Goal: Information Seeking & Learning: Learn about a topic

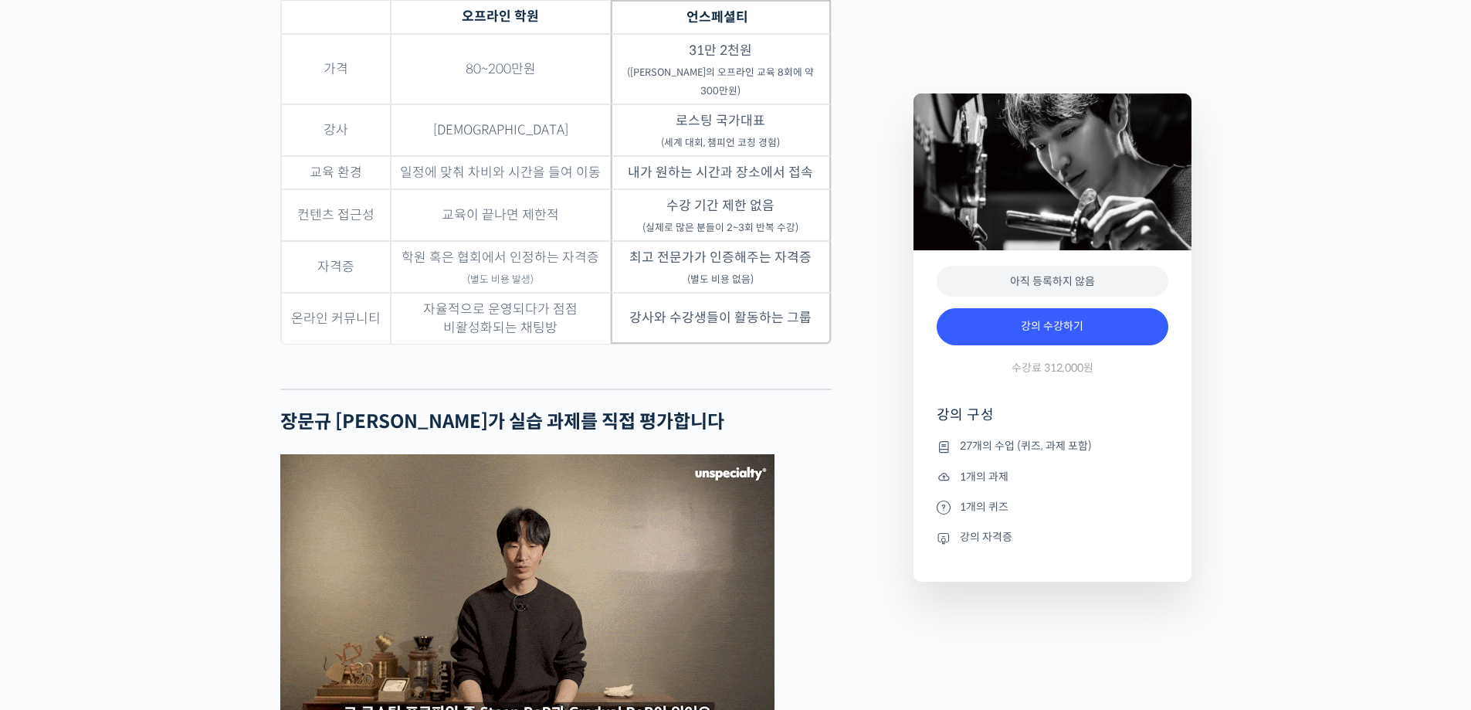
scroll to position [4248, 0]
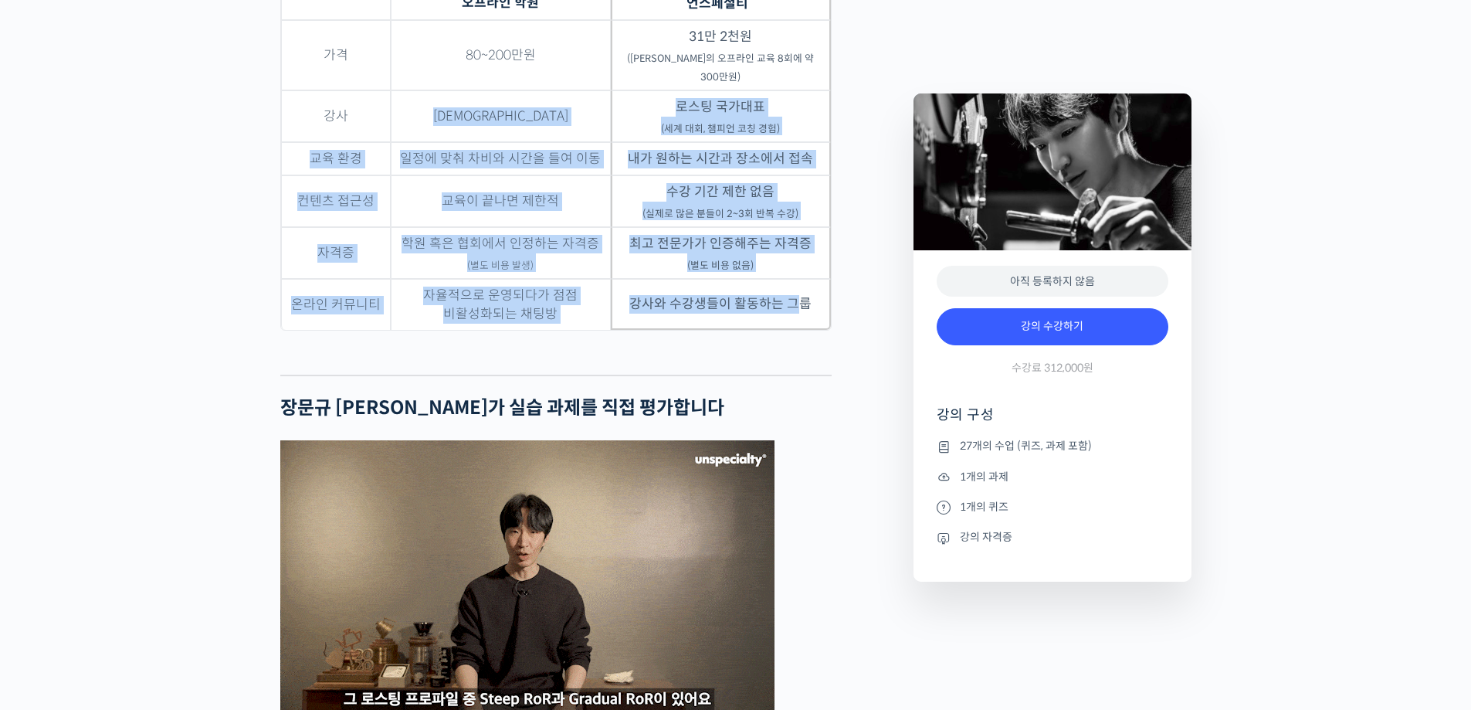
drag, startPoint x: 529, startPoint y: 154, endPoint x: 803, endPoint y: 333, distance: 327.5
click at [803, 330] on tbody "가격 80~200만원 31만 2천원 (장문규 로스터의 오프라인 교육 8회에 약 300만원) 강사 복불복 로스팅 국가대표 (세계 대회, 챔피언 …" at bounding box center [556, 175] width 550 height 310
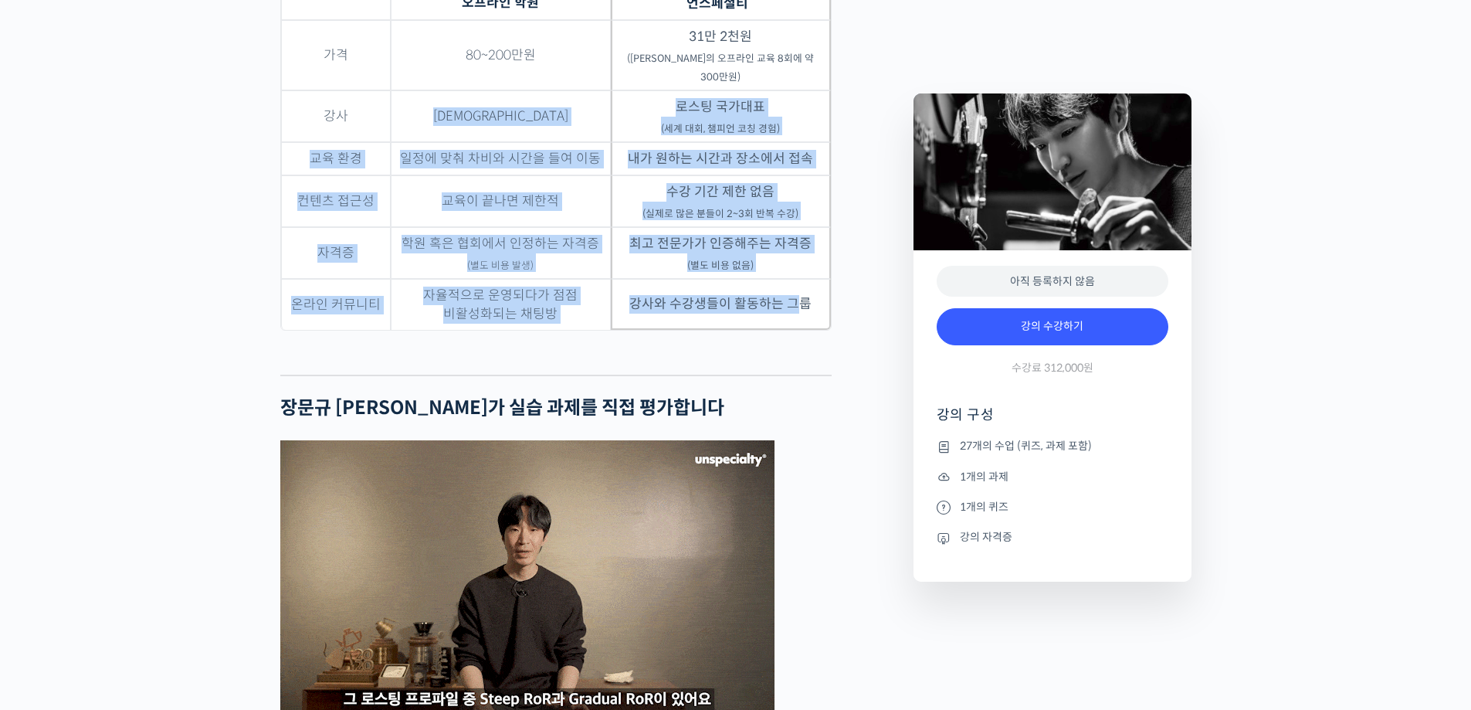
click at [803, 330] on td "강사와 수강생들이 활동하는 그룹" at bounding box center [721, 304] width 220 height 51
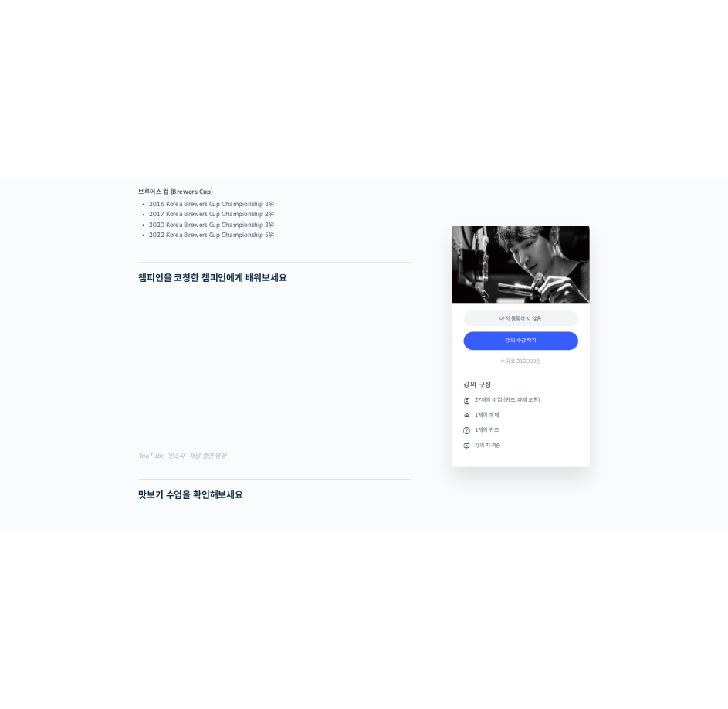
scroll to position [1185, 0]
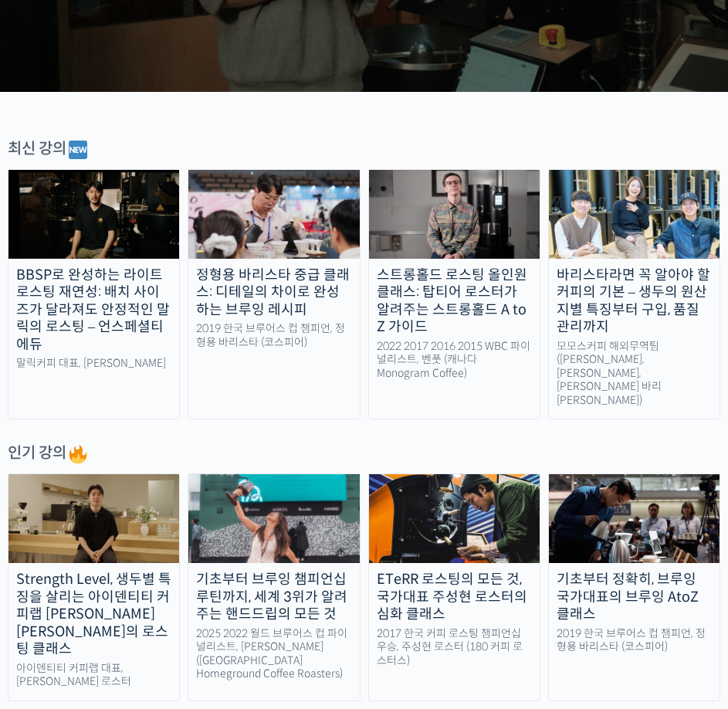
scroll to position [309, 0]
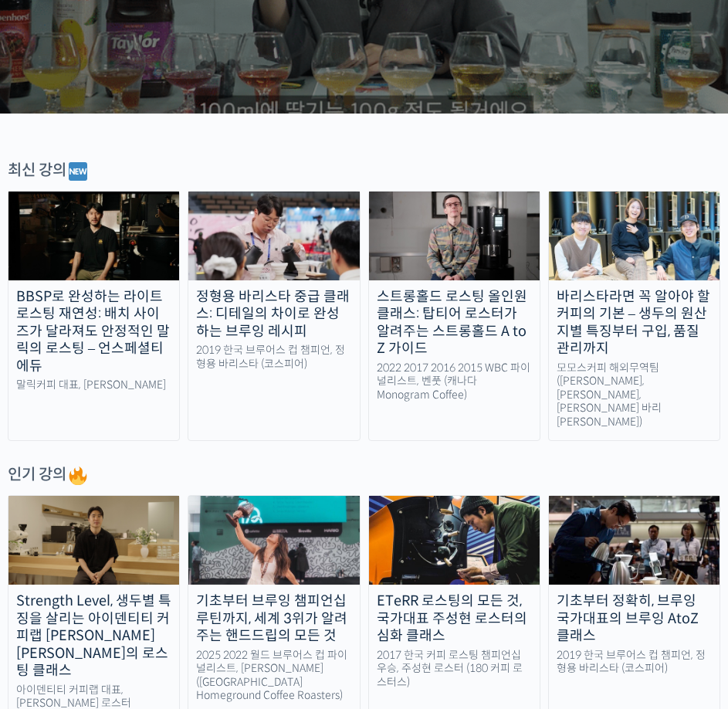
click at [47, 464] on div "인기 강의" at bounding box center [364, 475] width 713 height 23
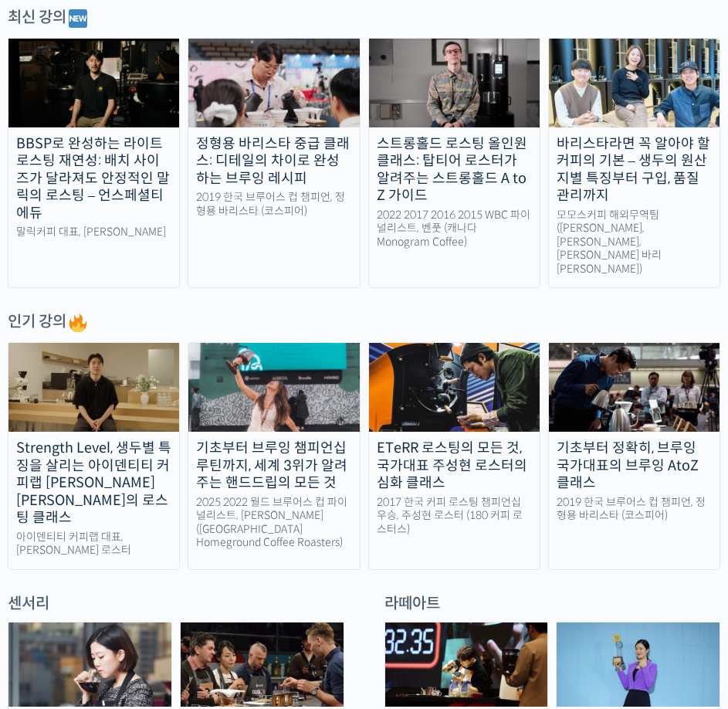
scroll to position [618, 0]
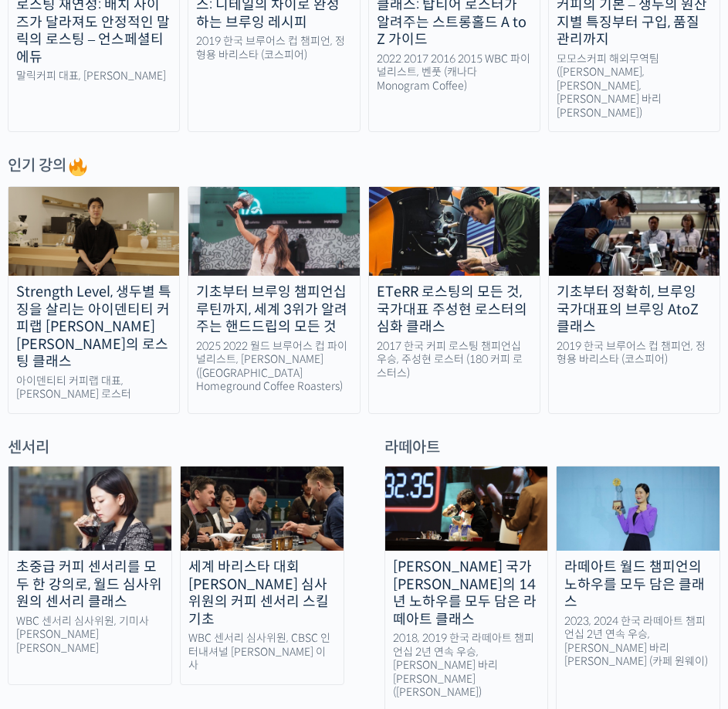
click at [128, 558] on div "초중급 커피 센서리를 모두 한 강의로, 월드 심사위원의 센서리 클래스" at bounding box center [89, 584] width 163 height 53
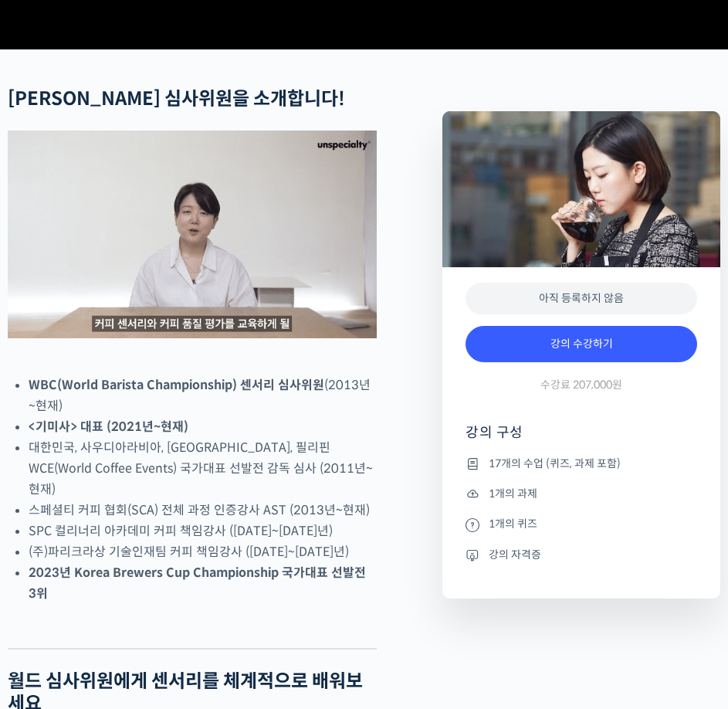
scroll to position [463, 0]
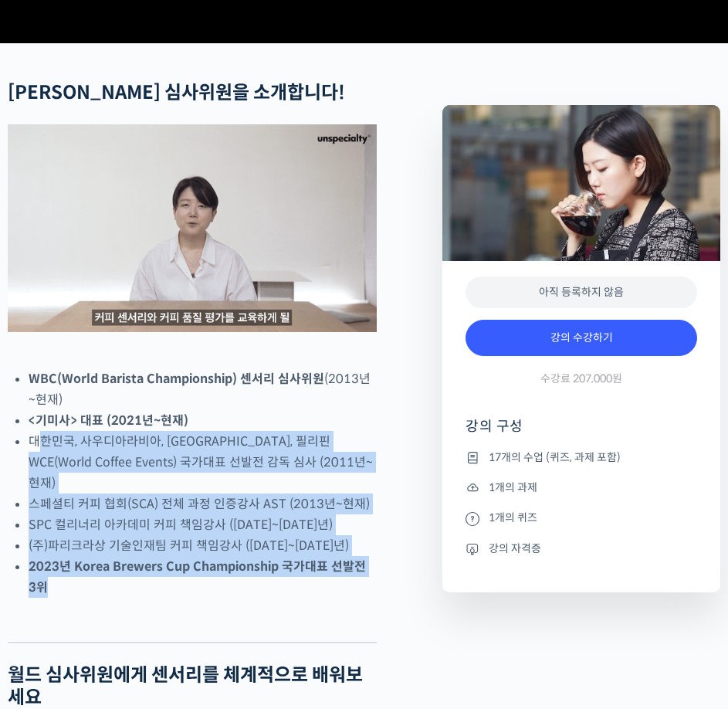
drag, startPoint x: 73, startPoint y: 518, endPoint x: 261, endPoint y: 609, distance: 208.3
click at [261, 598] on ul "WBC(World Barista Championship) 센서리 심사위원 (2013년~현재) <기미사> 대표 (2021년~현재) 대한민국, 사…" at bounding box center [203, 482] width 348 height 229
click at [261, 598] on li "2023년 Korea Brewers Cup Championship 국가대표 선발전 3위" at bounding box center [203, 577] width 348 height 42
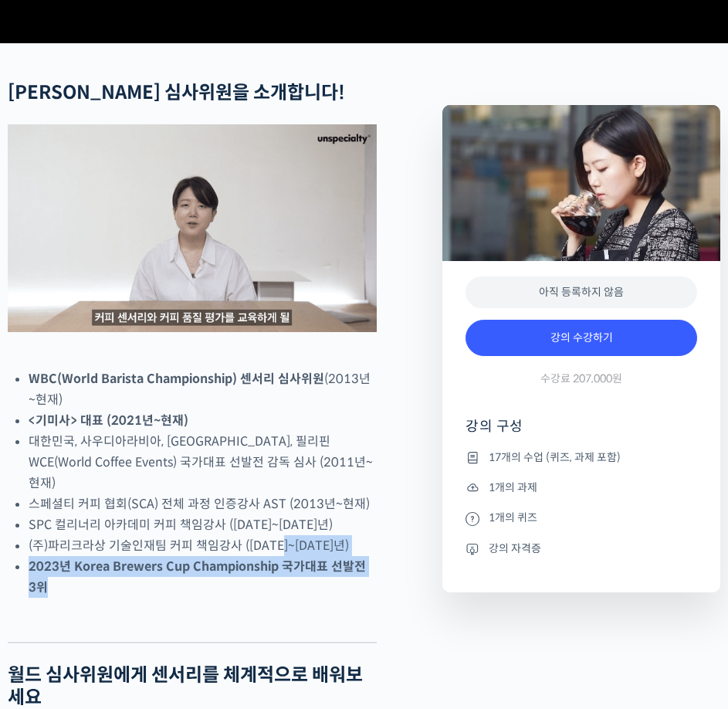
drag, startPoint x: 261, startPoint y: 609, endPoint x: 301, endPoint y: 578, distance: 50.7
click at [301, 578] on ul "WBC(World Barista Championship) 센서리 심사위원 (2013년~현재) <기미사> 대표 (2021년~현재) 대한민국, 사…" at bounding box center [203, 482] width 348 height 229
click at [301, 556] on li "(주)파리크라상 기술인재팀 커피 책임강사 ([DATE]~[DATE]년)" at bounding box center [203, 545] width 348 height 21
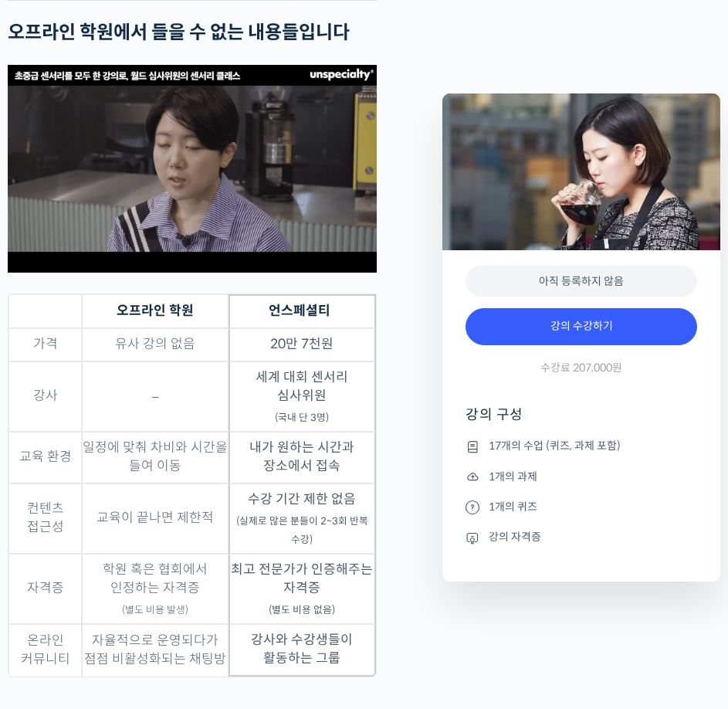
scroll to position [4325, 0]
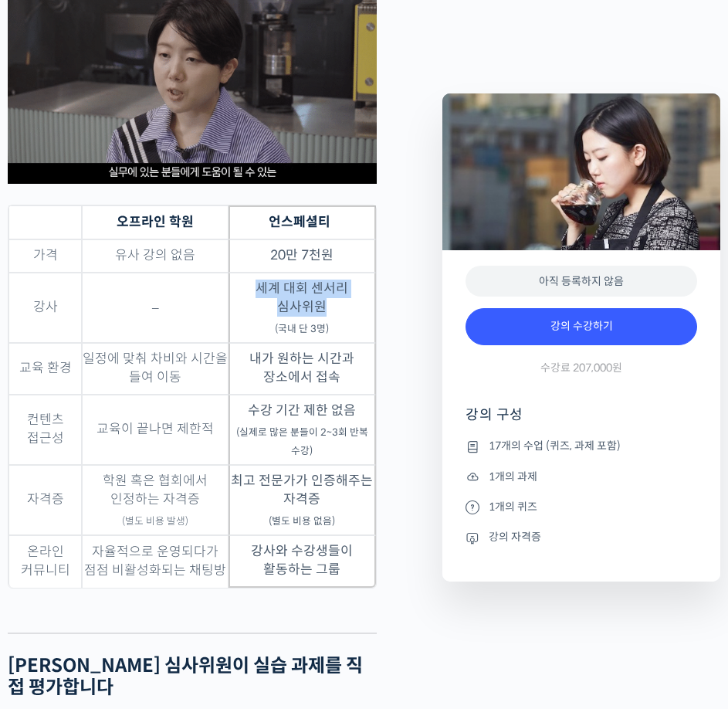
drag, startPoint x: 236, startPoint y: 317, endPoint x: 370, endPoint y: 321, distance: 133.7
click at [370, 321] on td "세계 대회 센서리 심사위원 (국내 단 3명)" at bounding box center [302, 308] width 147 height 70
copy td "세계 대회 센서리 심사위원"
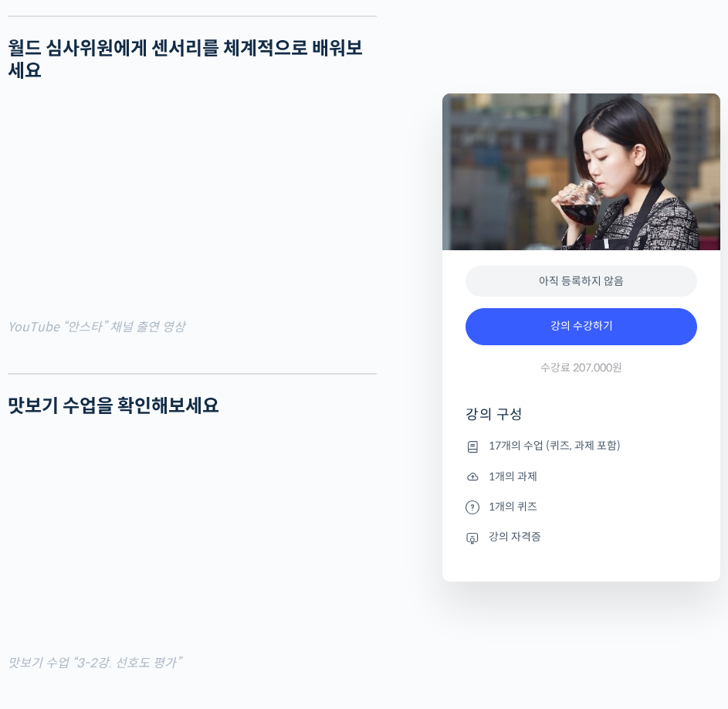
scroll to position [1081, 0]
